Goal: Book appointment/travel/reservation

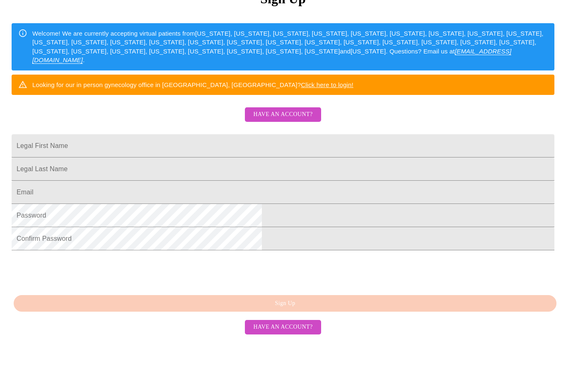
scroll to position [121, 0]
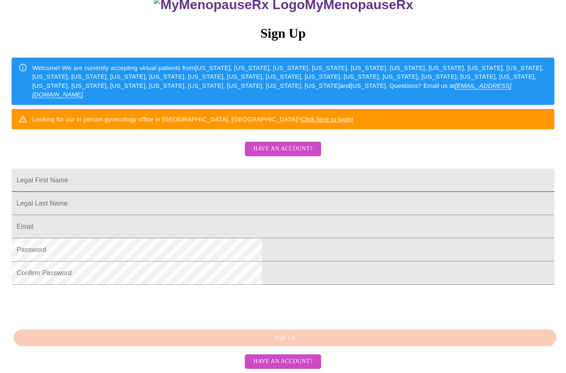
click at [393, 172] on input "Legal First Name" at bounding box center [283, 180] width 543 height 23
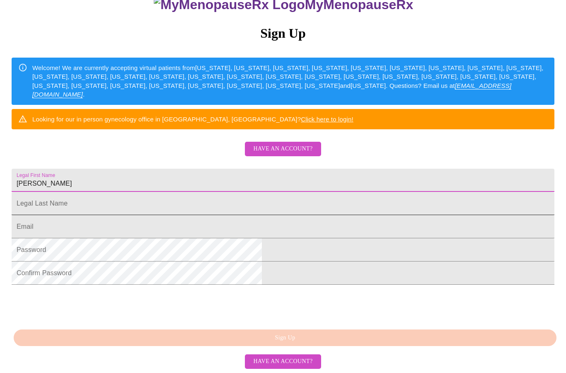
type input "[PERSON_NAME]"
click at [368, 192] on input "Legal First Name" at bounding box center [283, 180] width 543 height 23
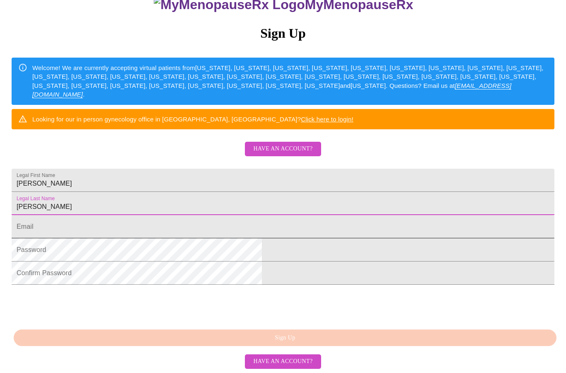
type input "[PERSON_NAME]"
click at [344, 238] on input "Legal First Name" at bounding box center [283, 226] width 543 height 23
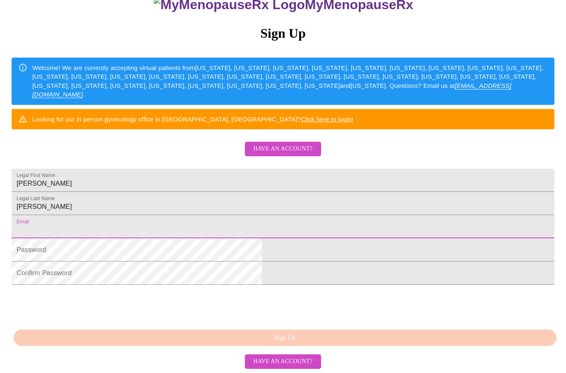
type input "[EMAIL_ADDRESS][DOMAIN_NAME]"
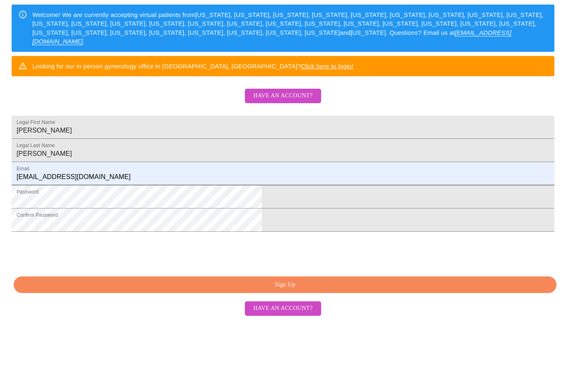
scroll to position [154, 0]
click at [380, 330] on button "Sign Up" at bounding box center [285, 338] width 543 height 17
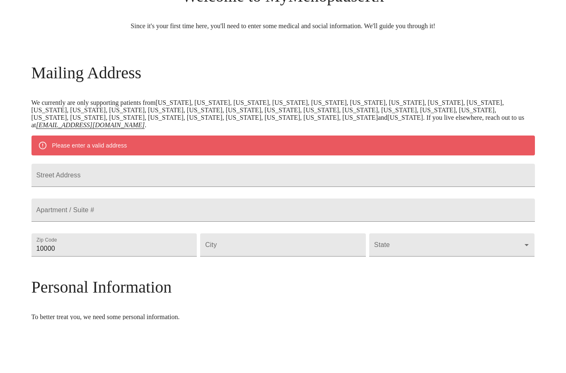
scroll to position [21, 0]
click at [98, 217] on input "Street Address" at bounding box center [284, 228] width 504 height 23
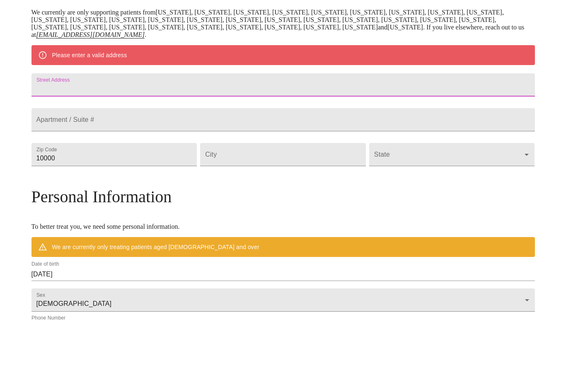
scroll to position [116, 0]
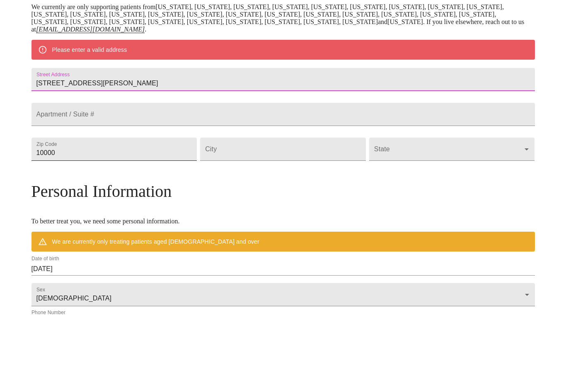
type input "[STREET_ADDRESS][PERSON_NAME]"
click at [188, 191] on input "10000" at bounding box center [115, 202] width 166 height 23
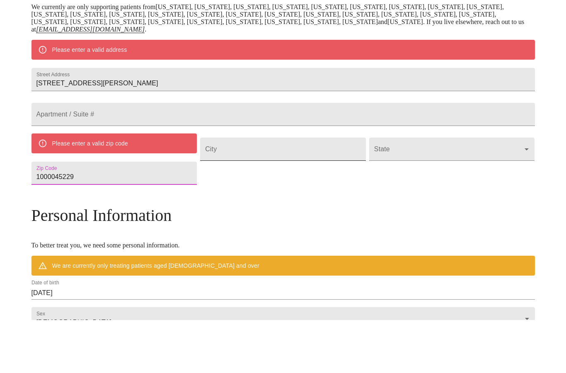
type input "1000045229"
click at [322, 191] on input "Street Address" at bounding box center [283, 202] width 166 height 23
type input "[GEOGRAPHIC_DATA]"
click at [443, 170] on body "MyMenopauseRx Welcome to MyMenopauseRx Since it's your first time here, you'll …" at bounding box center [283, 226] width 560 height 678
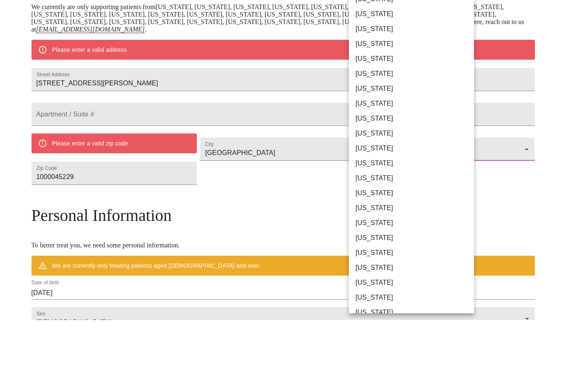
scroll to position [170, 0]
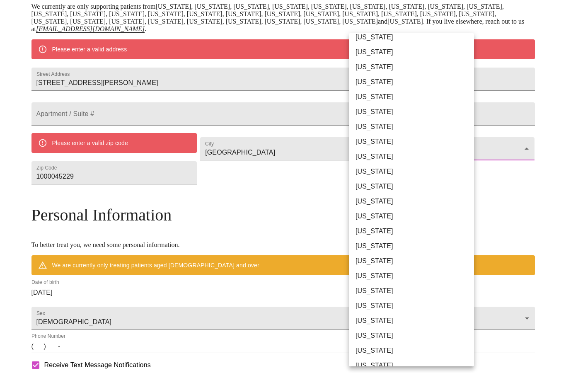
click at [378, 218] on li "[US_STATE]" at bounding box center [411, 216] width 125 height 15
type input "[US_STATE]"
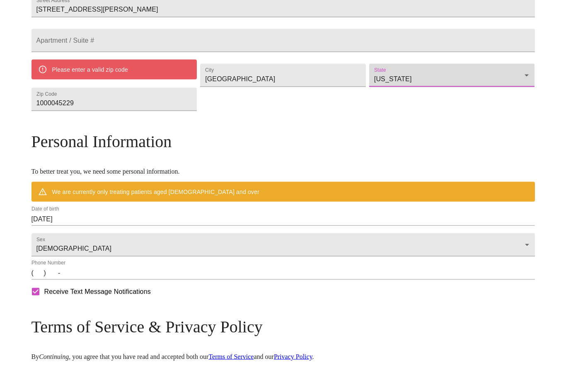
scroll to position [229, 0]
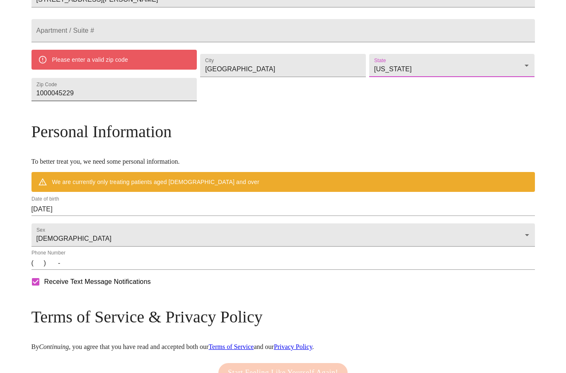
click at [119, 101] on input "1000045229" at bounding box center [115, 89] width 166 height 23
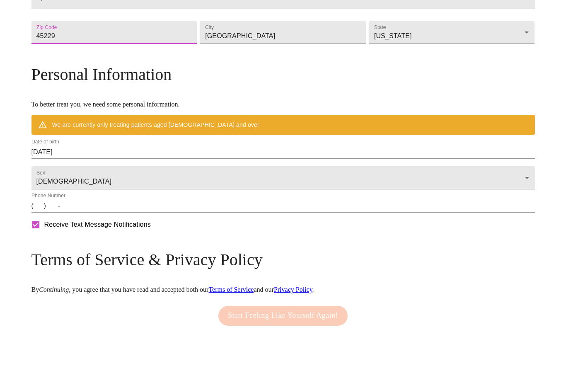
type input "45229"
click at [267, 233] on input "(   )    -" at bounding box center [284, 239] width 504 height 13
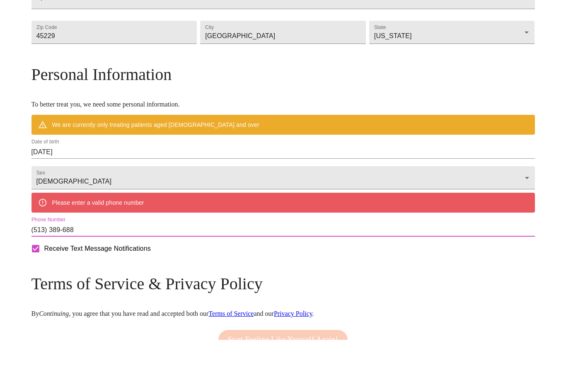
type input "[PHONE_NUMBER]"
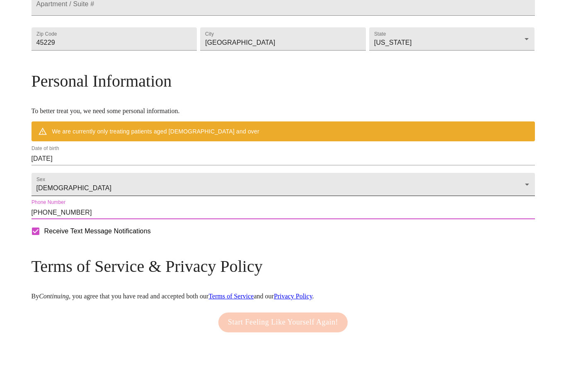
click at [441, 208] on body "MyMenopauseRx Welcome to MyMenopauseRx Since it's your first time here, you'll …" at bounding box center [283, 89] width 560 height 630
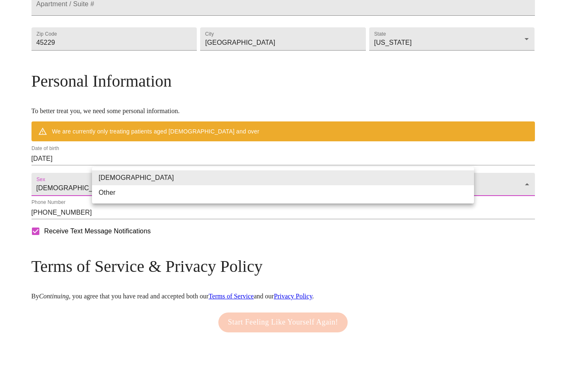
scroll to position [256, 0]
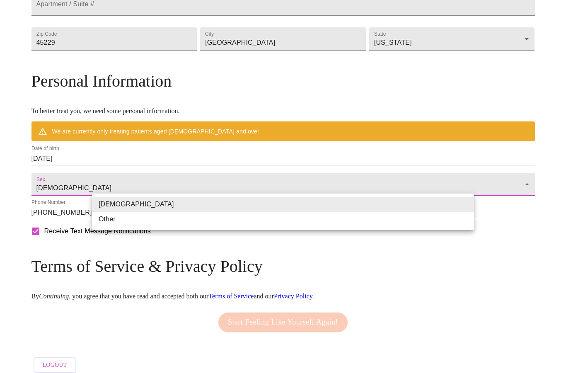
click at [49, 218] on div at bounding box center [283, 186] width 566 height 373
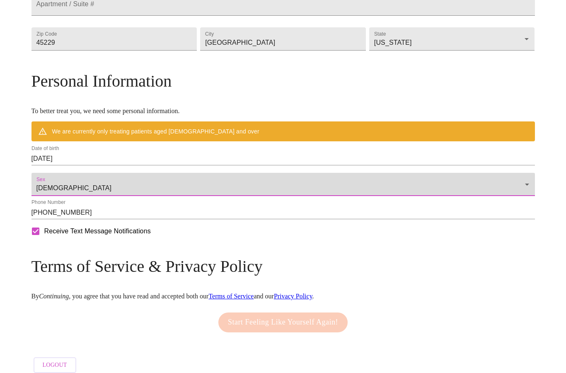
scroll to position [289, 0]
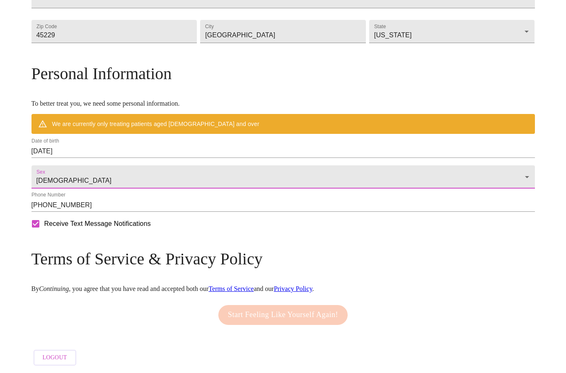
click at [315, 317] on div "Start Feeling Like Yourself Again!" at bounding box center [282, 315] width 133 height 28
click at [282, 147] on input "[DATE]" at bounding box center [284, 151] width 504 height 13
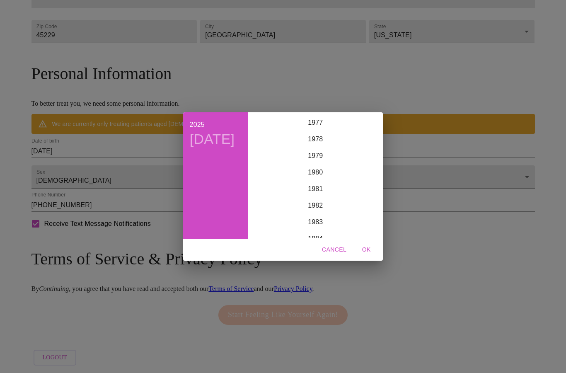
scroll to position [1294, 0]
click at [315, 171] on div "1980" at bounding box center [315, 171] width 128 height 17
click at [356, 189] on div "Sep" at bounding box center [358, 191] width 43 height 31
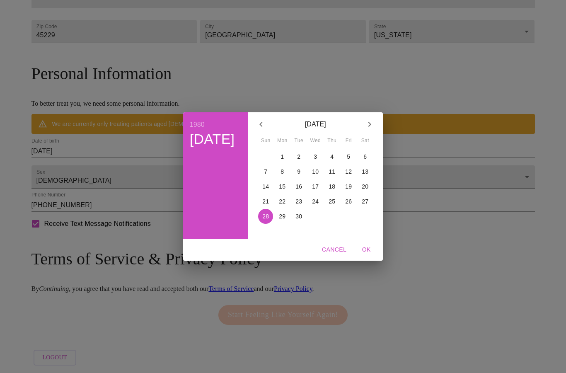
click at [283, 200] on p "22" at bounding box center [282, 201] width 7 height 8
click at [360, 251] on span "OK" at bounding box center [366, 250] width 20 height 10
type input "[DATE]"
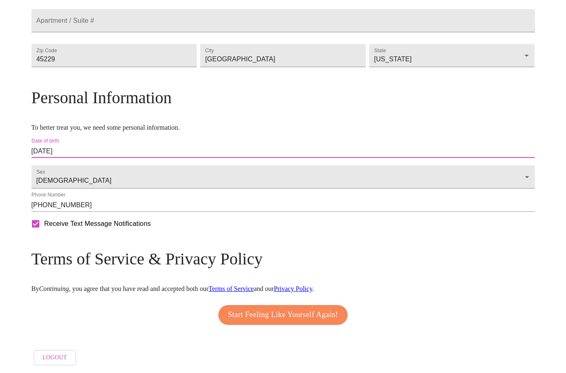
scroll to position [265, 0]
click at [232, 310] on span "Start Feeling Like Yourself Again!" at bounding box center [283, 314] width 110 height 13
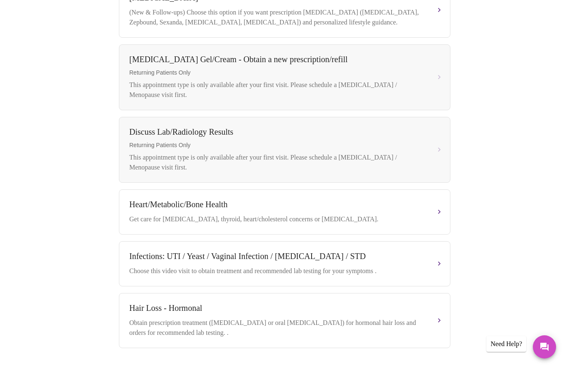
scroll to position [334, 0]
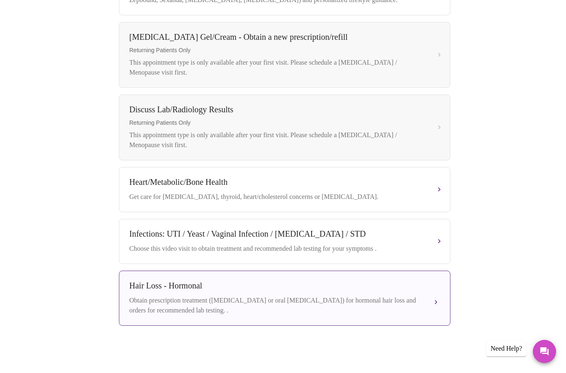
click at [192, 300] on div "Obtain prescription treatment ([MEDICAL_DATA] or oral [MEDICAL_DATA]) for hormo…" at bounding box center [276, 306] width 294 height 20
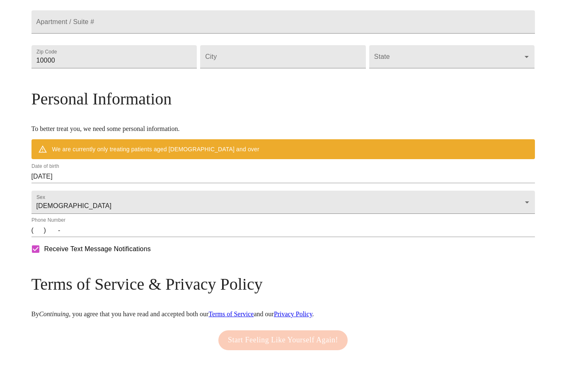
scroll to position [280, 0]
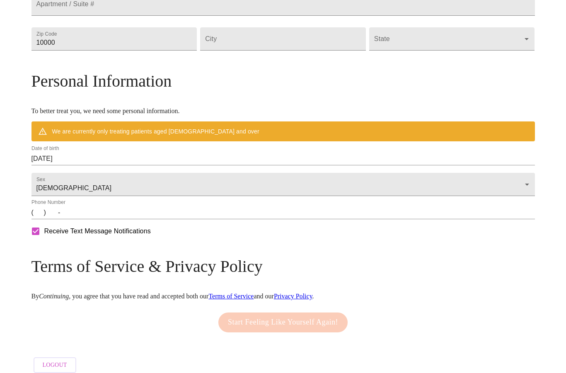
click at [308, 219] on input "(   )    -" at bounding box center [284, 212] width 504 height 13
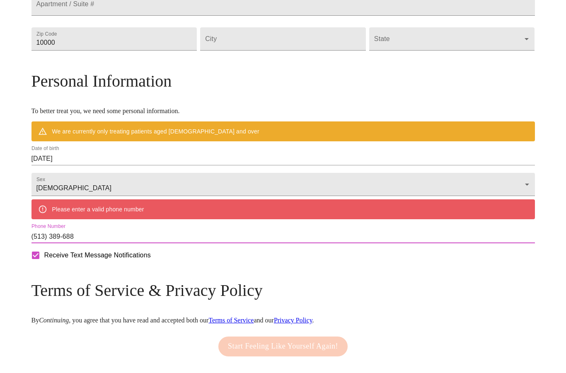
type input "[PHONE_NUMBER]"
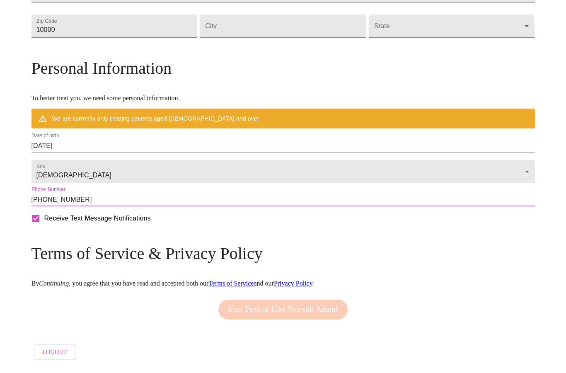
click at [410, 165] on input "[DATE]" at bounding box center [284, 158] width 504 height 13
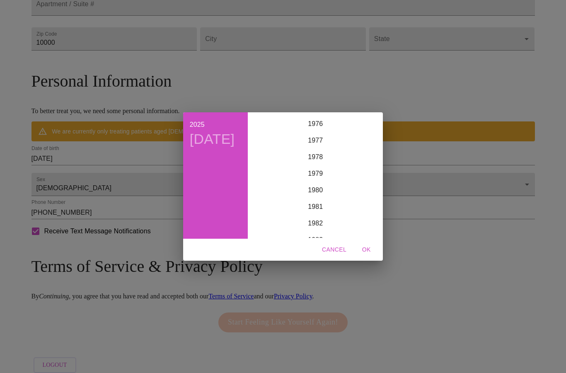
scroll to position [1287, 0]
click at [317, 186] on div "1980" at bounding box center [315, 178] width 128 height 17
click at [360, 204] on div "Sep" at bounding box center [358, 191] width 43 height 31
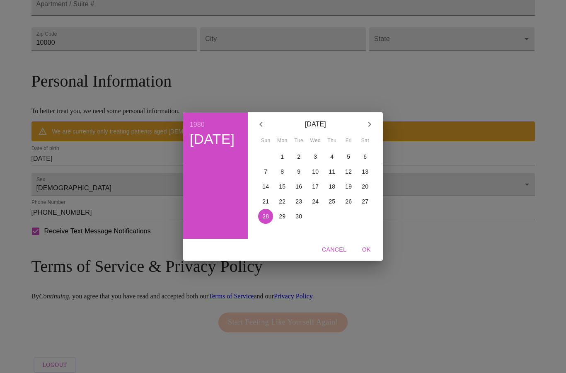
click at [281, 206] on p "22" at bounding box center [282, 201] width 7 height 8
click at [364, 255] on span "OK" at bounding box center [366, 250] width 20 height 10
type input "[DATE]"
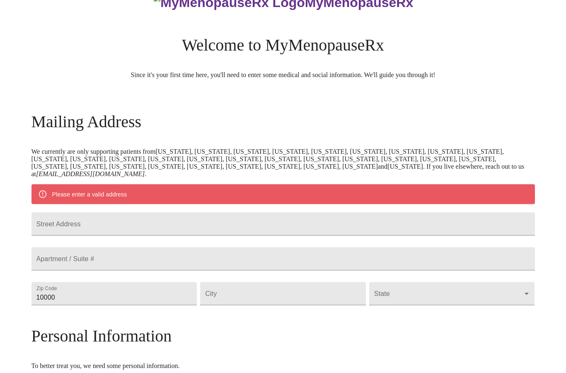
scroll to position [0, 0]
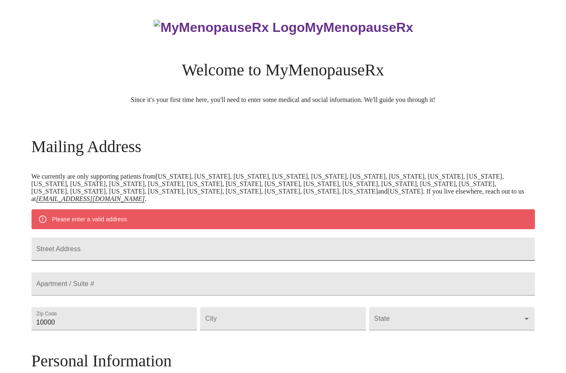
click at [317, 255] on input "Street Address" at bounding box center [284, 248] width 504 height 23
